Goal: Information Seeking & Learning: Find specific fact

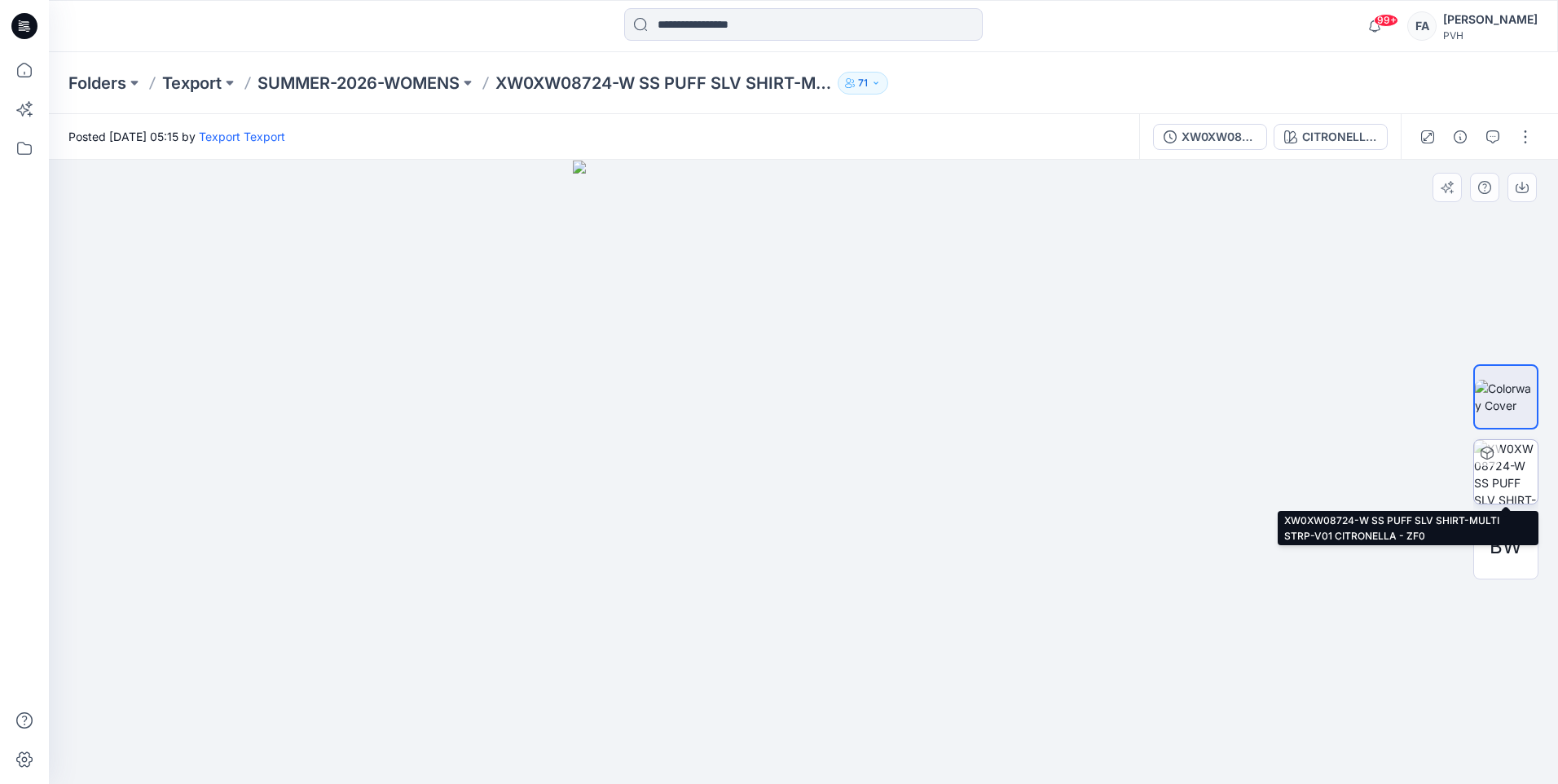
click at [1499, 479] on img at bounding box center [1505, 471] width 63 height 63
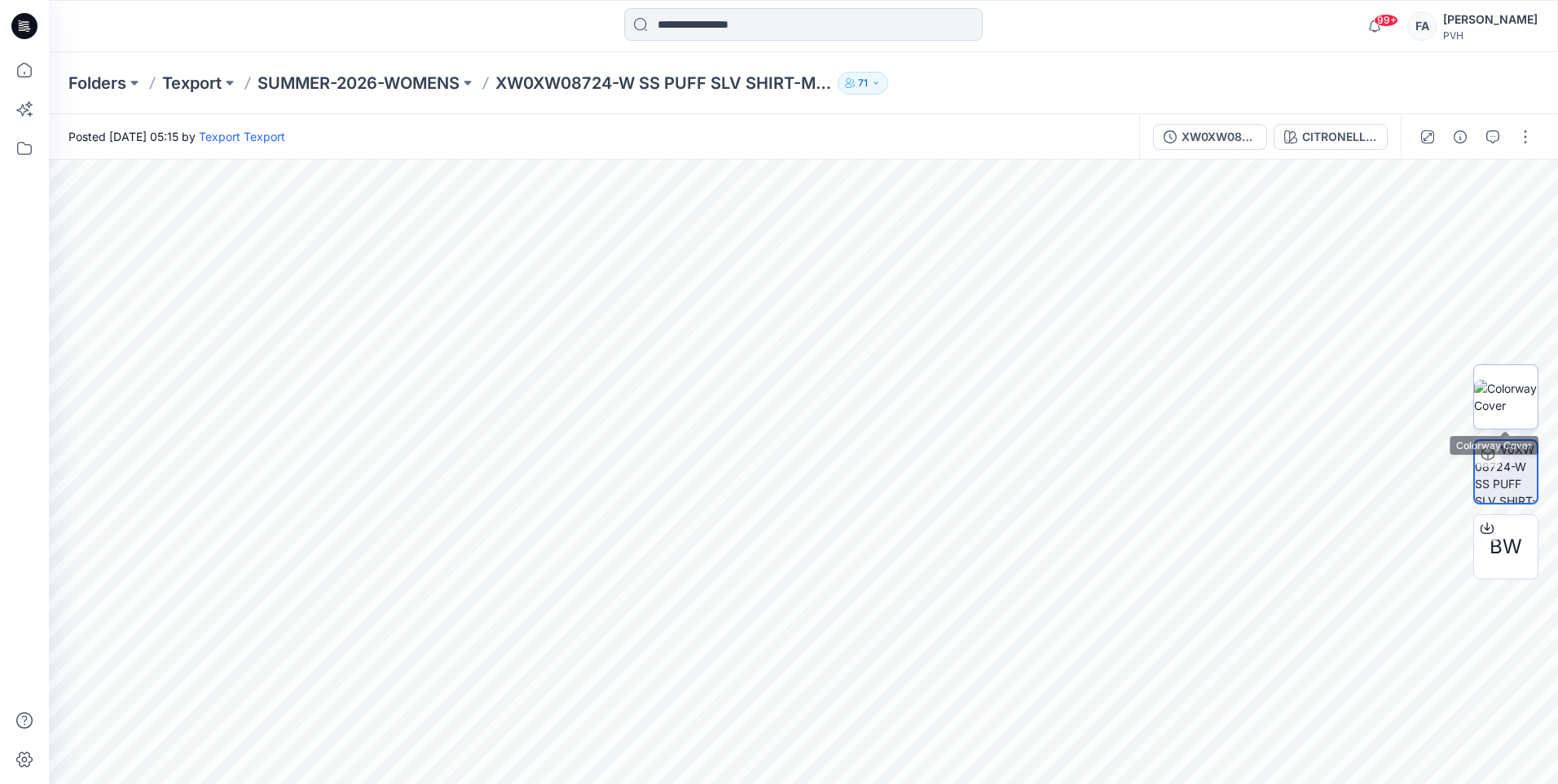
click at [1535, 398] on img at bounding box center [1505, 397] width 63 height 34
drag, startPoint x: 986, startPoint y: 484, endPoint x: 669, endPoint y: 513, distance: 318.3
click at [679, 513] on img at bounding box center [804, 472] width 462 height 624
drag, startPoint x: 819, startPoint y: 513, endPoint x: 1119, endPoint y: 505, distance: 300.1
click at [1119, 505] on div at bounding box center [803, 471] width 1509 height 624
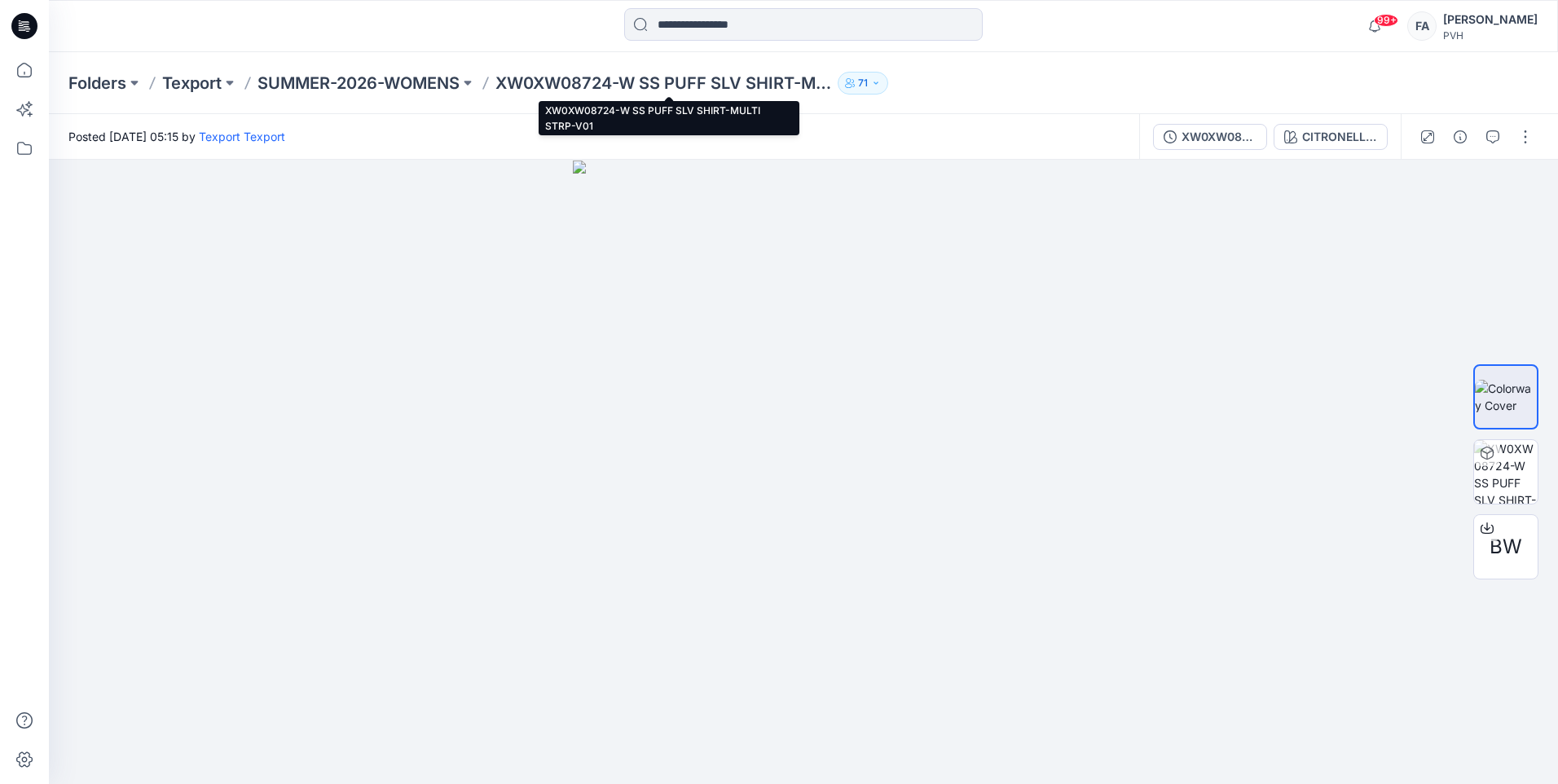
click at [588, 81] on p "XW0XW08724-W SS PUFF SLV SHIRT-MULTI STRP-V01" at bounding box center [664, 83] width 336 height 23
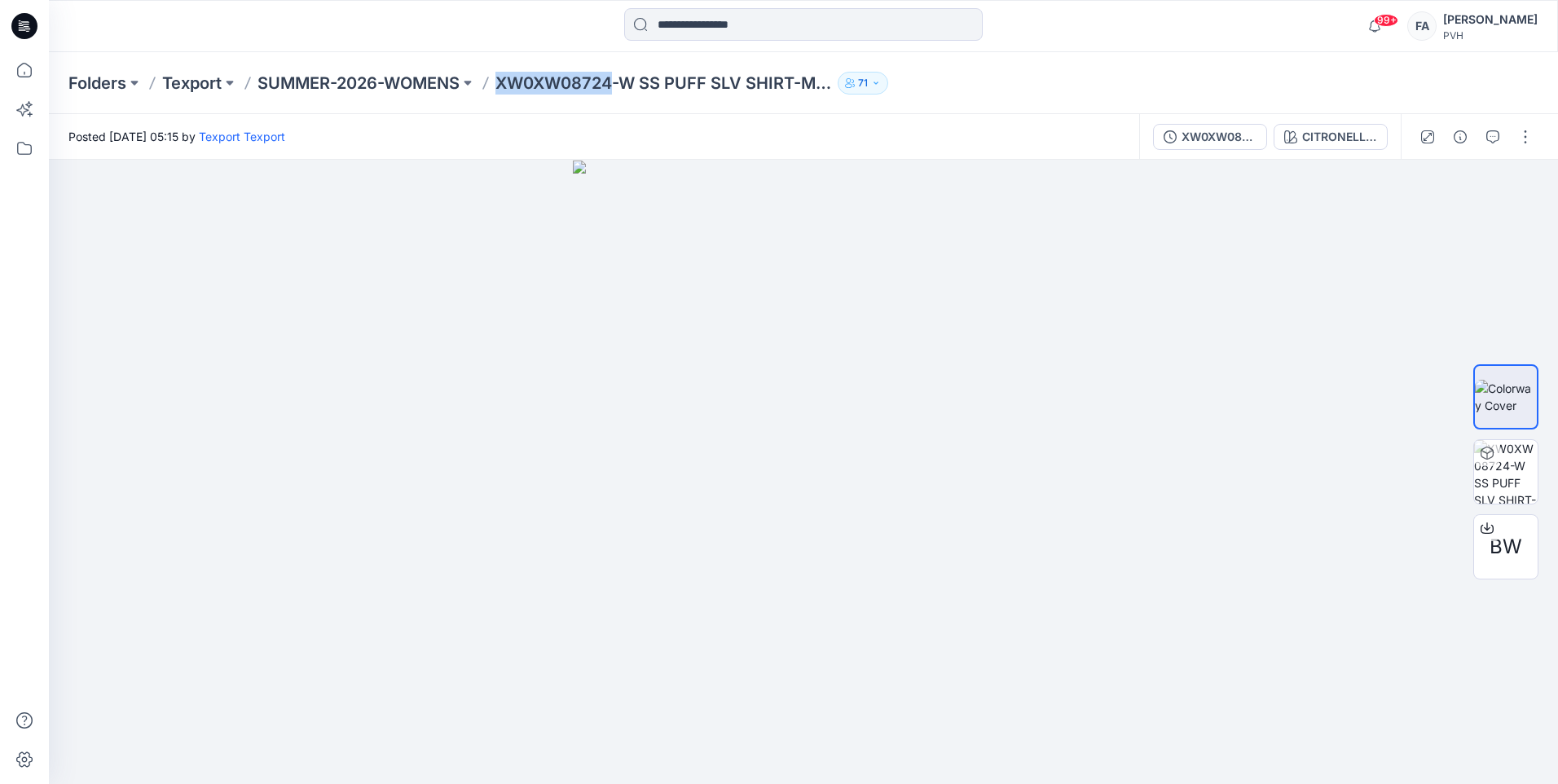
copy p "XW0XW08724"
click at [973, 63] on div "Folders Texport SUMMER-2026-WOMENS XW0XW08724-W SS PUFF SLV SHIRT-MULTI STRP-V0…" at bounding box center [803, 83] width 1509 height 62
